Goal: Use online tool/utility: Utilize a website feature to perform a specific function

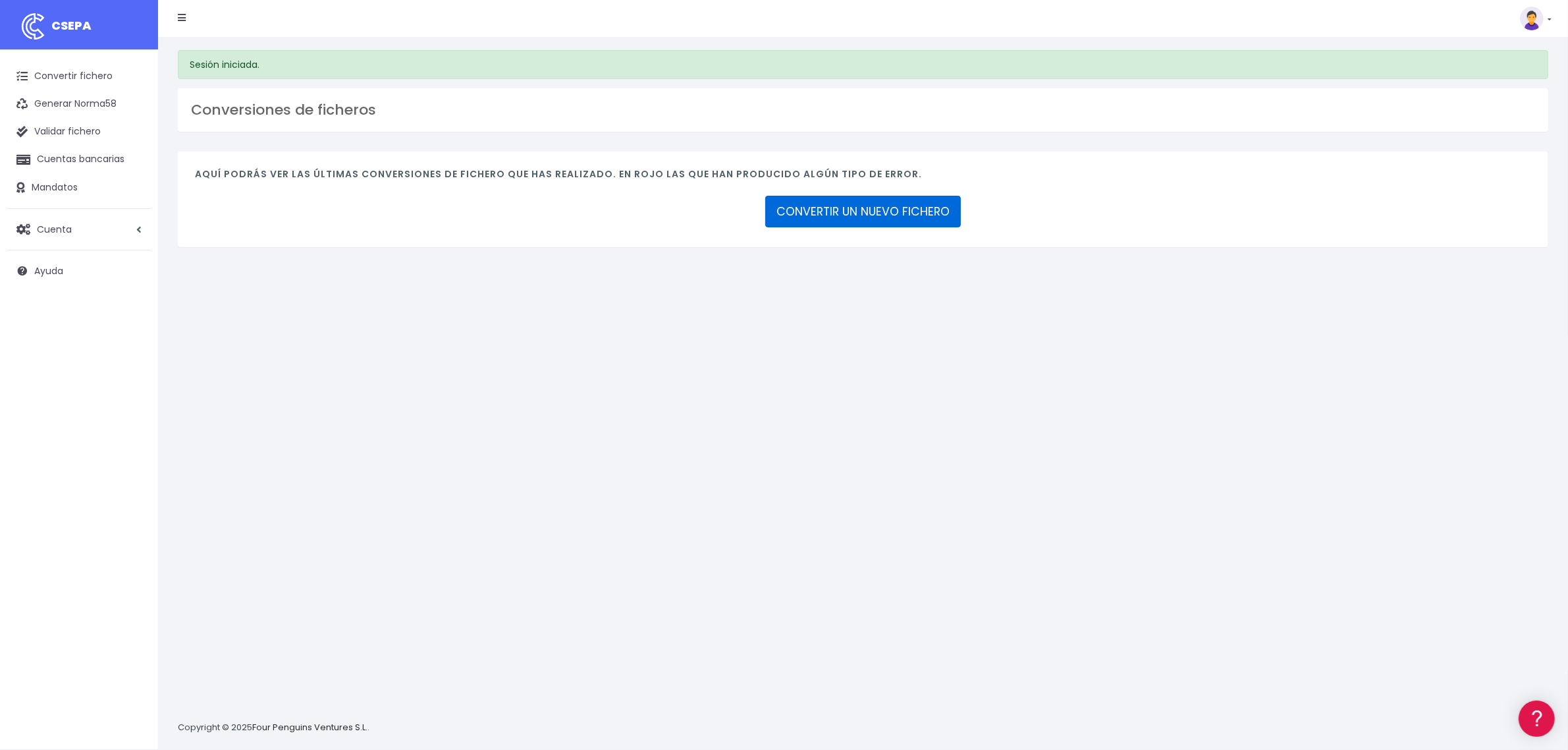
click at [906, 209] on link "CONVERTIR UN NUEVO FICHERO" at bounding box center [863, 211] width 196 height 32
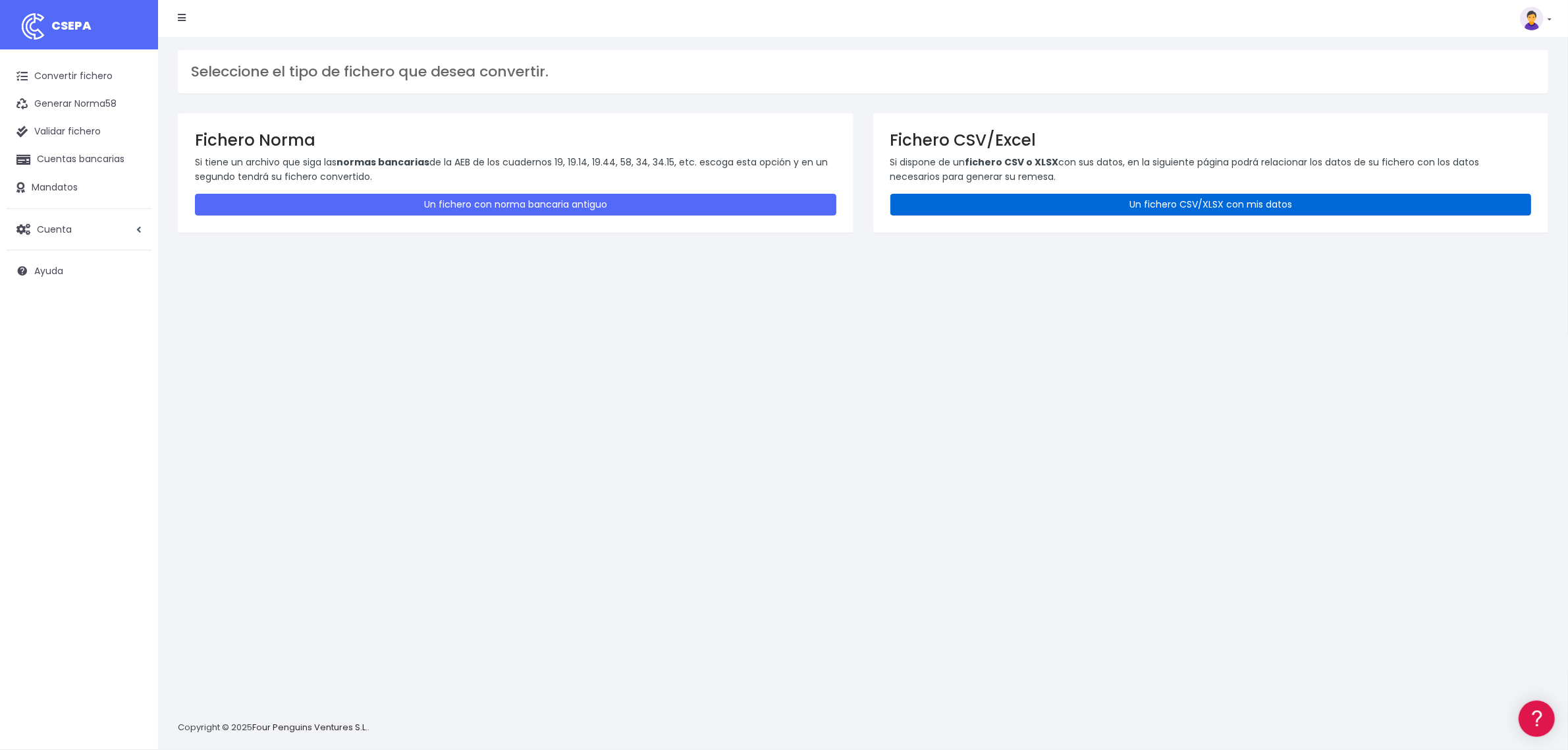
click at [1153, 210] on link "Un fichero CSV/XLSX con mis datos" at bounding box center [1210, 204] width 641 height 22
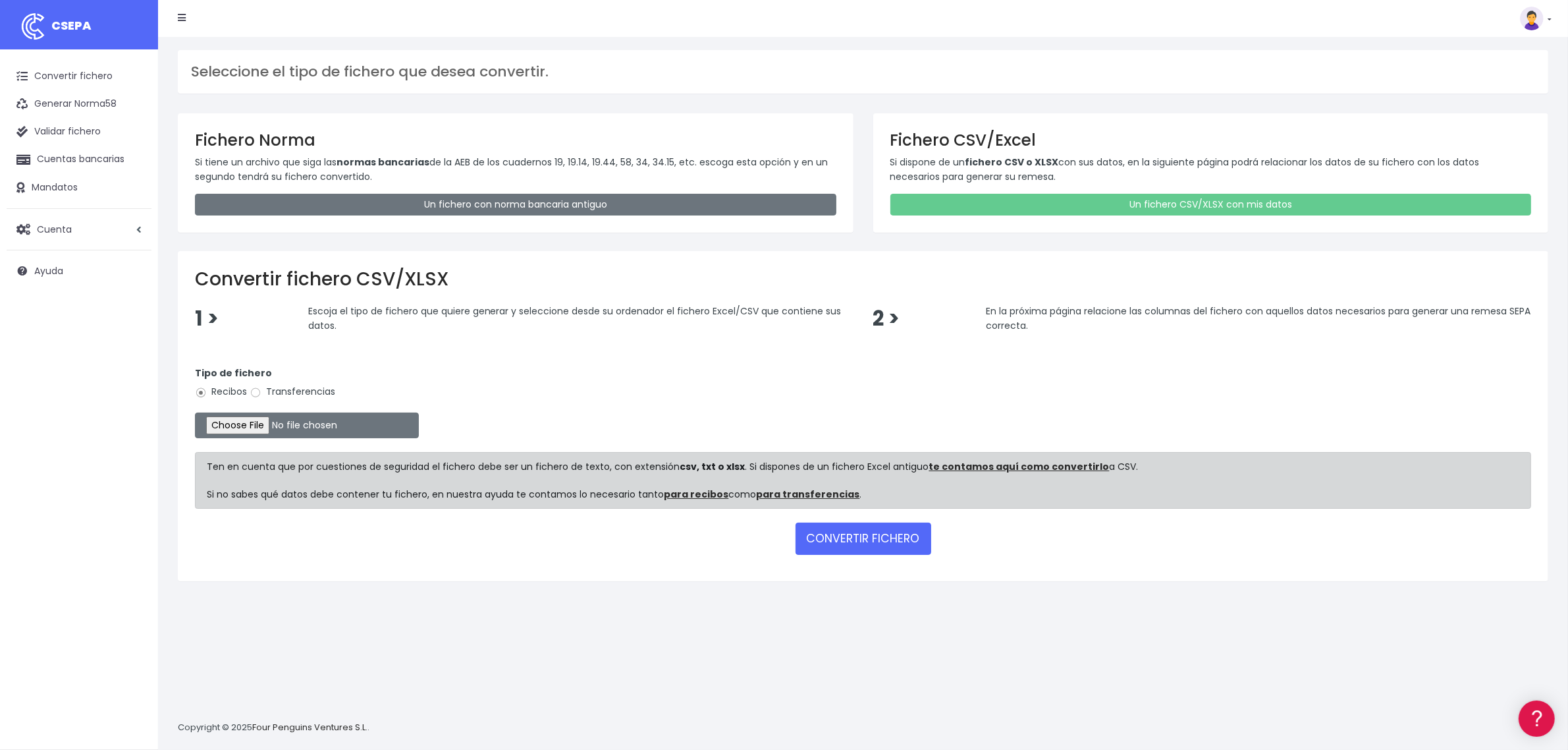
click at [298, 396] on label "Transferencias" at bounding box center [292, 392] width 86 height 14
click at [261, 396] on input "Transferencias" at bounding box center [255, 392] width 12 height 12
radio input "true"
click at [281, 430] on input "file" at bounding box center [307, 425] width 224 height 26
type input "C:\fakepath\2508123 SESS BKN FICHERO.xlsx"
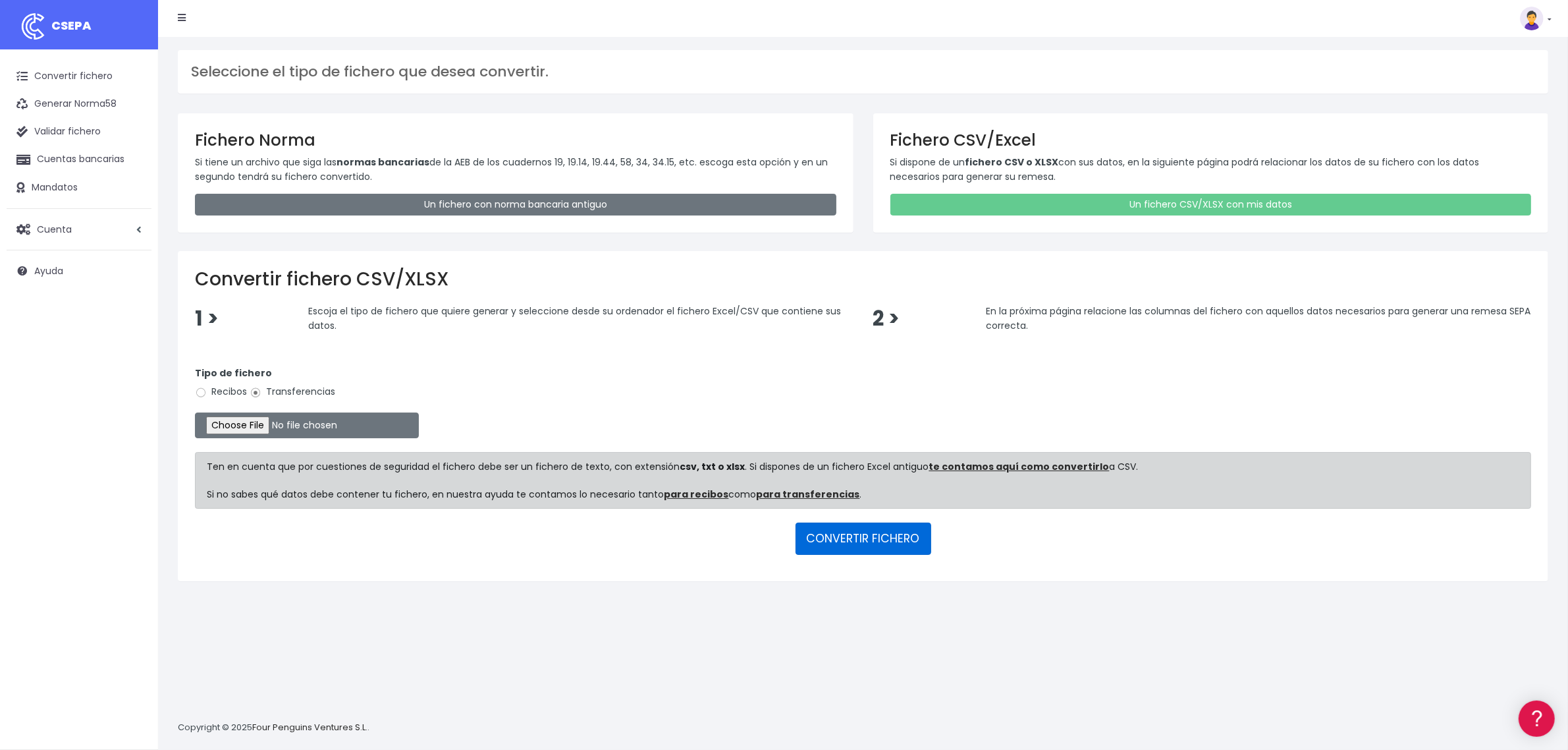
click at [859, 538] on button "CONVERTIR FICHERO" at bounding box center [863, 538] width 135 height 32
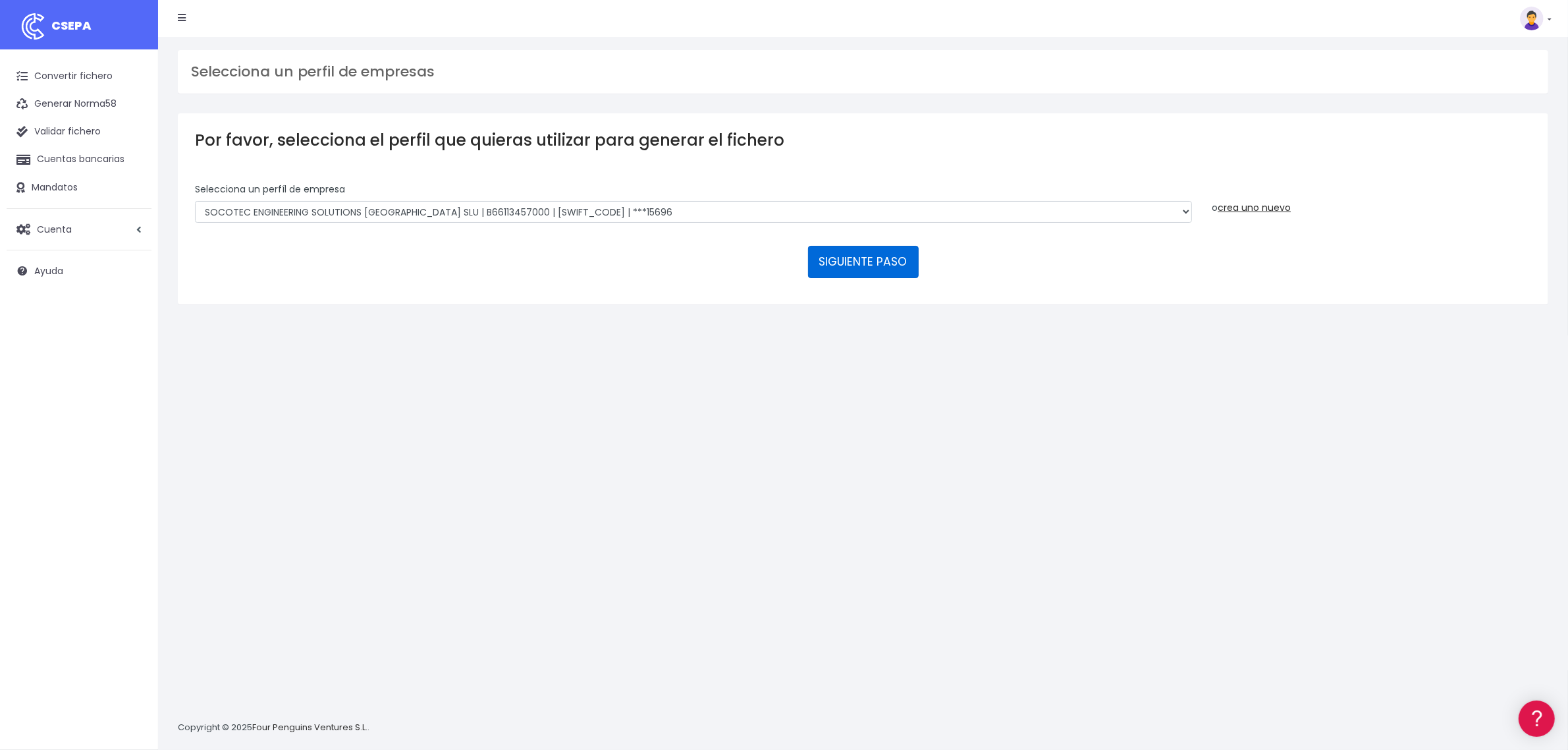
click at [844, 267] on button "SIGUIENTE PASO" at bounding box center [863, 262] width 111 height 32
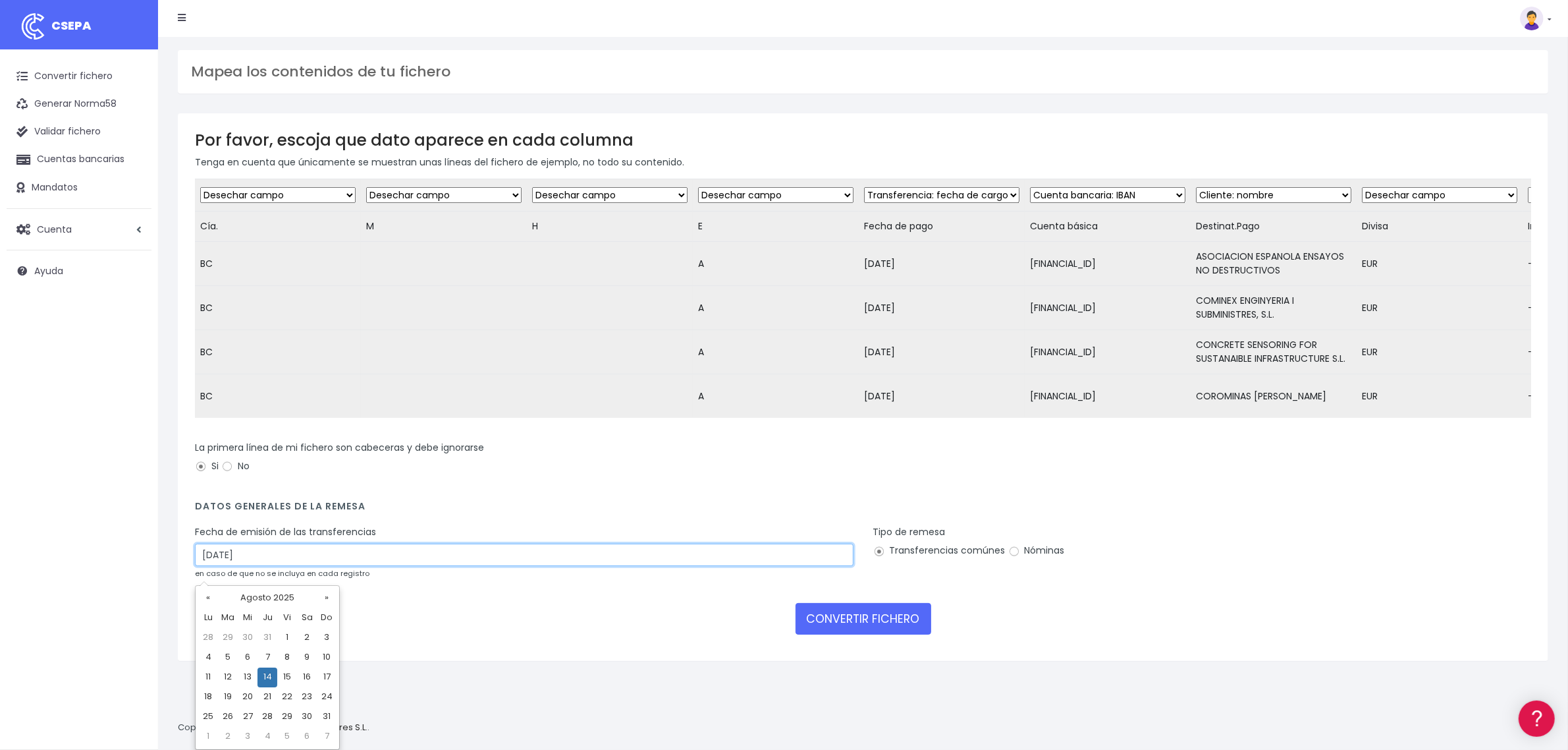
click at [460, 565] on input "14/08/2025" at bounding box center [524, 555] width 658 height 23
click at [247, 673] on td "13" at bounding box center [247, 677] width 20 height 20
type input "13/08/2025"
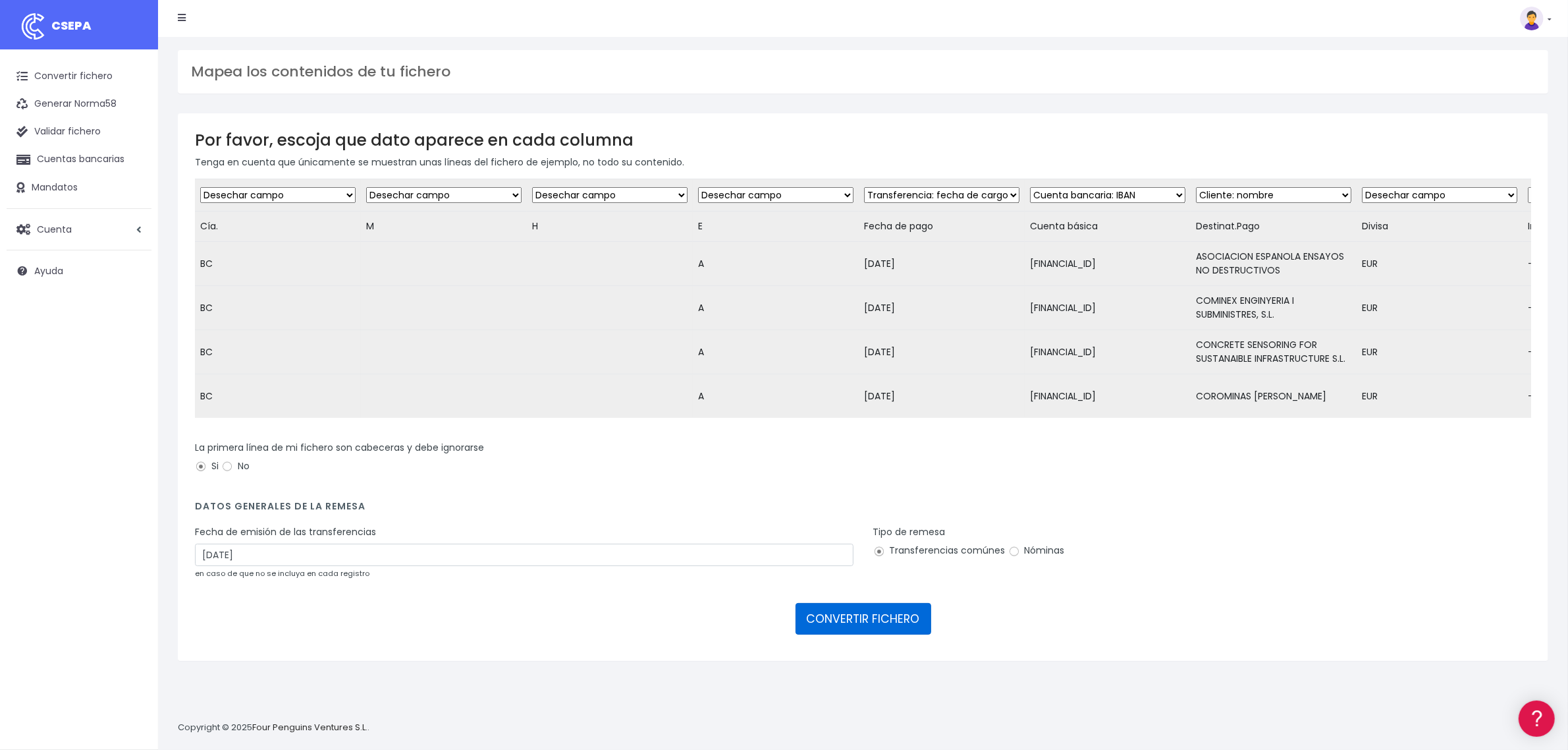
click at [878, 634] on button "CONVERTIR FICHERO" at bounding box center [863, 618] width 135 height 32
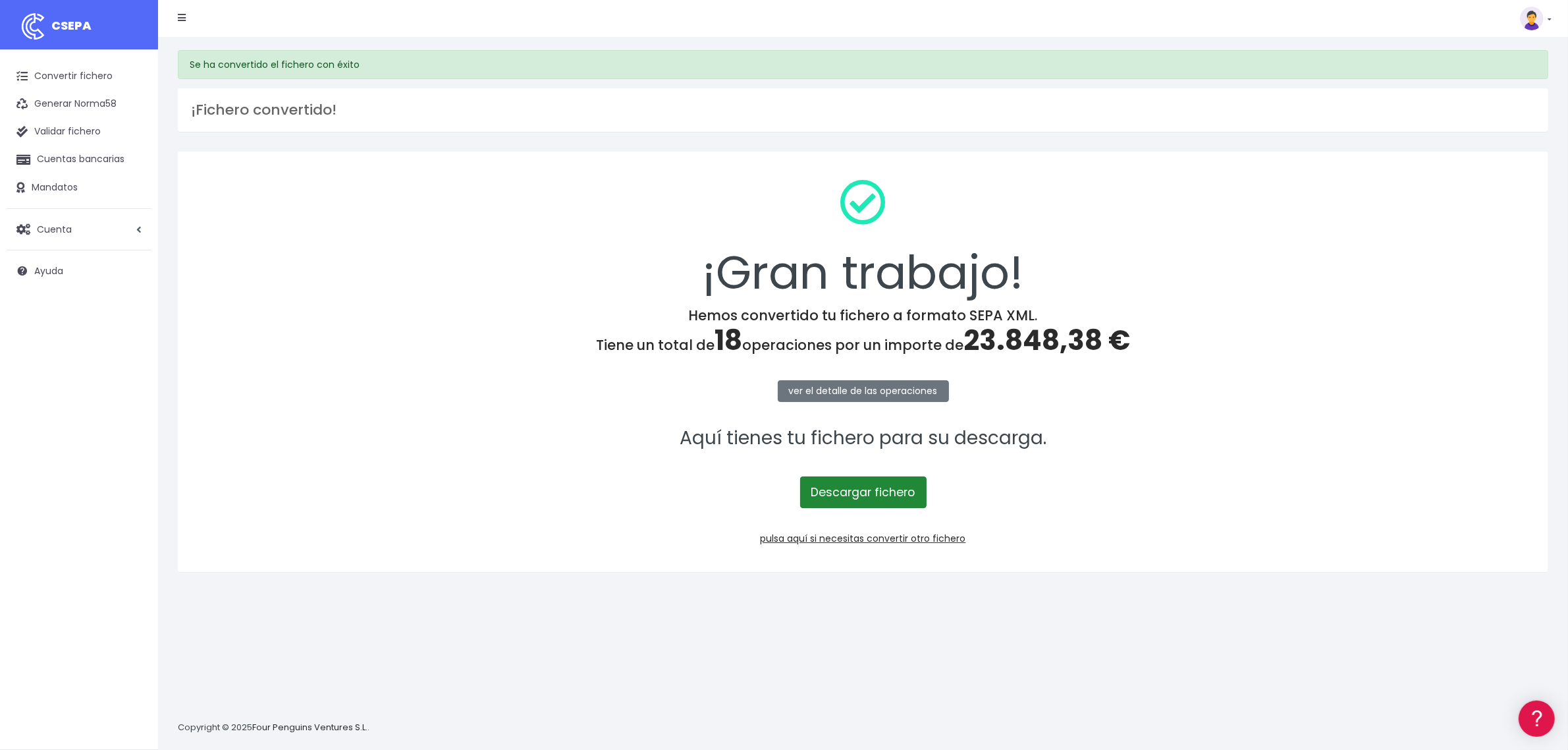
click at [886, 498] on link "Descargar fichero" at bounding box center [863, 492] width 126 height 32
